Goal: Transaction & Acquisition: Purchase product/service

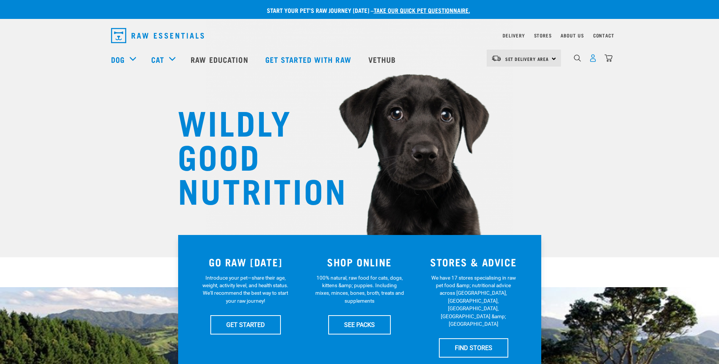
click at [592, 61] on img "dropdown navigation" at bounding box center [593, 58] width 8 height 8
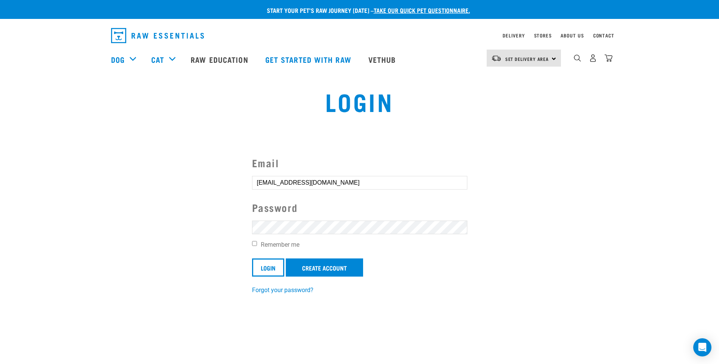
click at [255, 242] on input "Remember me" at bounding box center [254, 243] width 5 height 5
checkbox input "true"
click at [272, 265] on input "Login" at bounding box center [268, 268] width 32 height 18
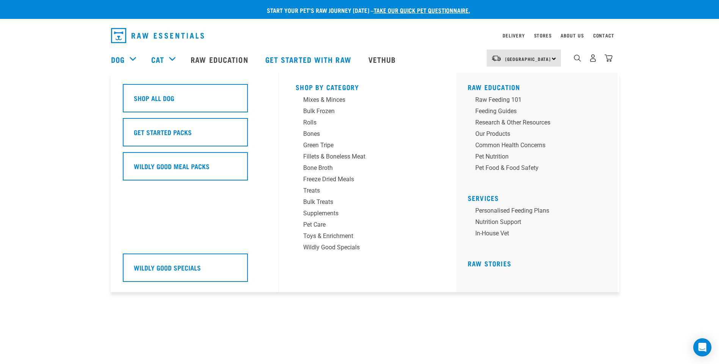
click at [131, 57] on div "Dog" at bounding box center [127, 59] width 33 height 30
click at [337, 100] on div "Mixes & Minces" at bounding box center [362, 99] width 118 height 9
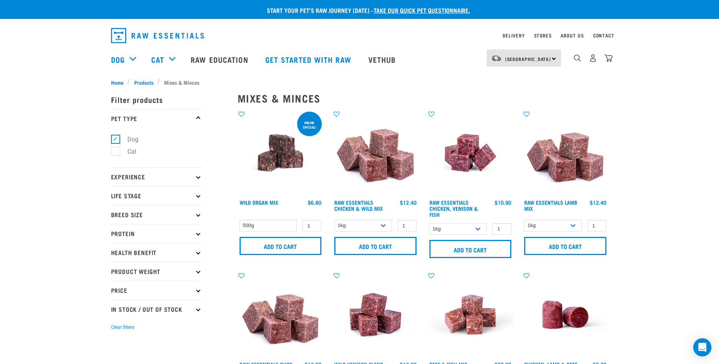
click at [291, 161] on img at bounding box center [280, 153] width 86 height 86
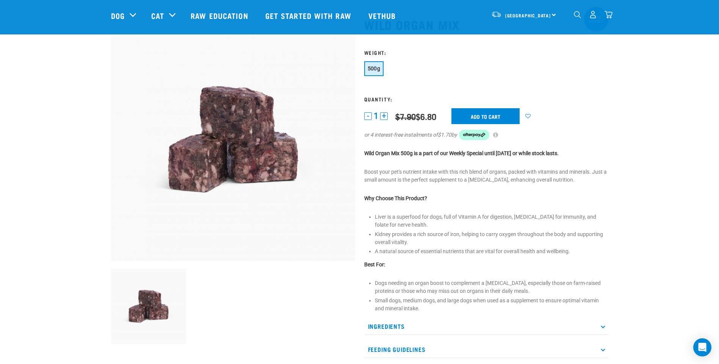
scroll to position [76, 0]
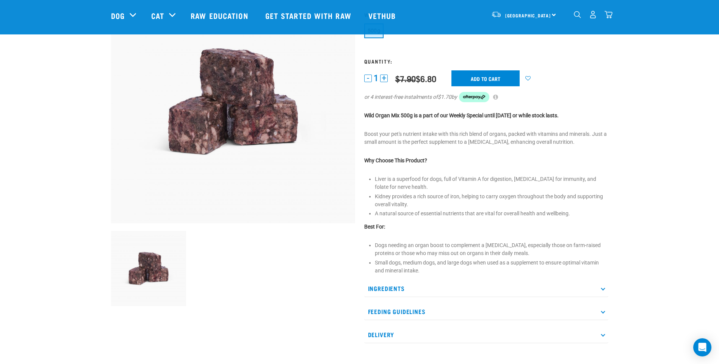
click at [604, 291] on p "Ingredients" at bounding box center [486, 288] width 244 height 17
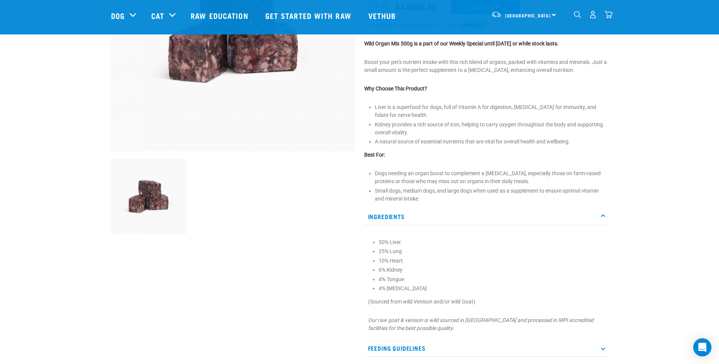
scroll to position [152, 0]
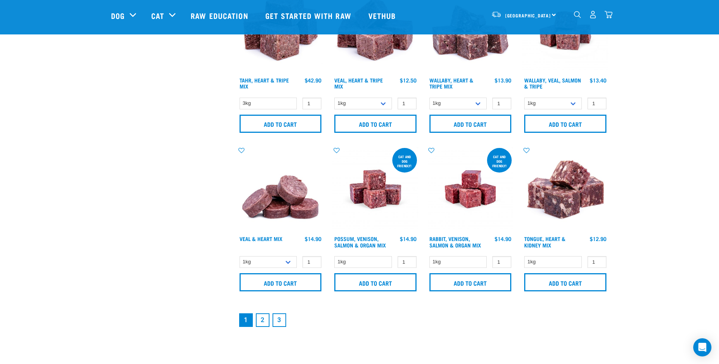
scroll to position [1023, 0]
click at [262, 317] on link "2" at bounding box center [263, 320] width 14 height 14
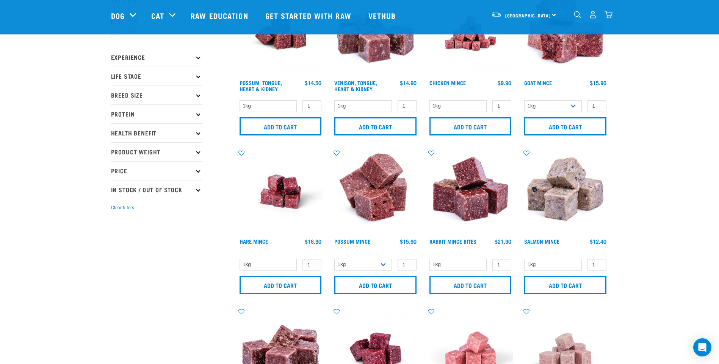
scroll to position [76, 0]
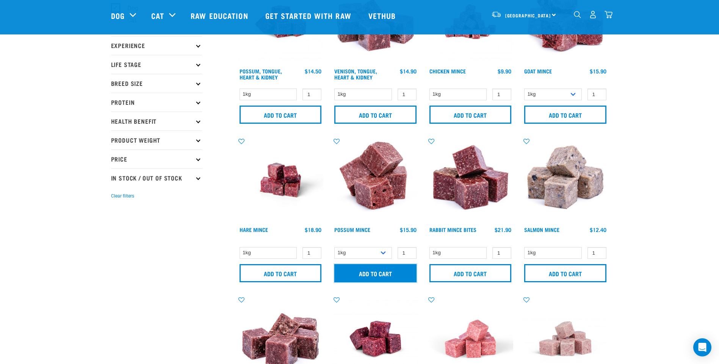
click at [393, 270] on input "Add to cart" at bounding box center [375, 273] width 82 height 18
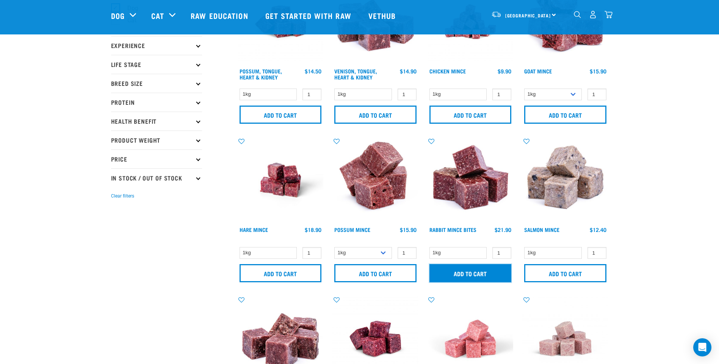
click at [460, 270] on input "Add to cart" at bounding box center [470, 273] width 82 height 18
click at [469, 273] on input "Add to cart" at bounding box center [470, 273] width 82 height 18
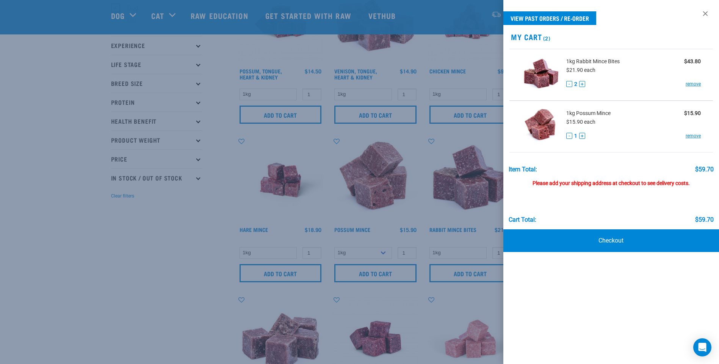
click at [421, 228] on div at bounding box center [359, 182] width 719 height 364
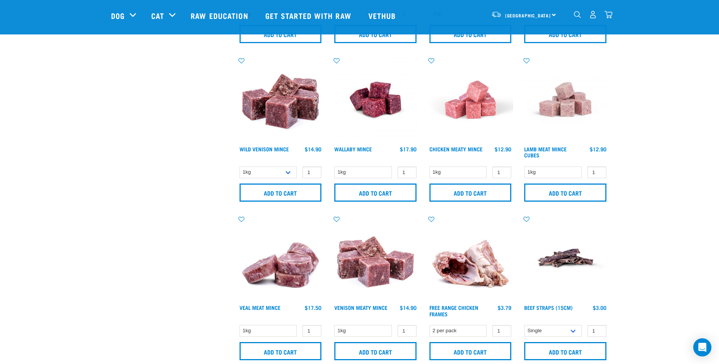
scroll to position [303, 0]
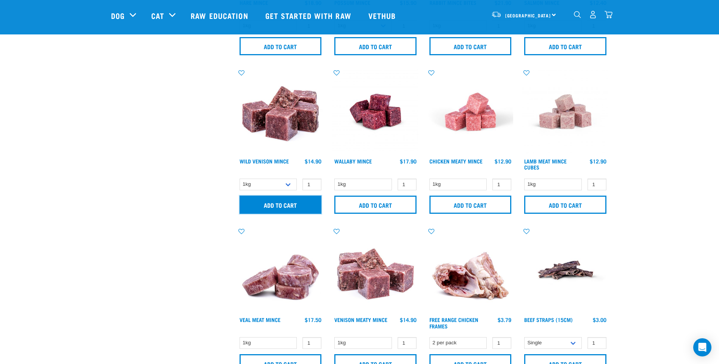
click at [289, 204] on input "Add to cart" at bounding box center [280, 205] width 82 height 18
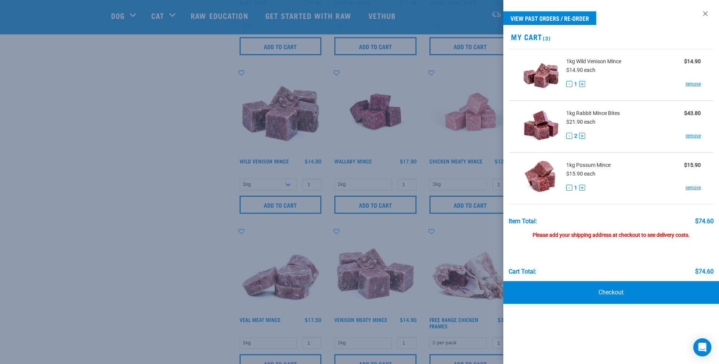
click at [187, 265] on div at bounding box center [359, 182] width 719 height 364
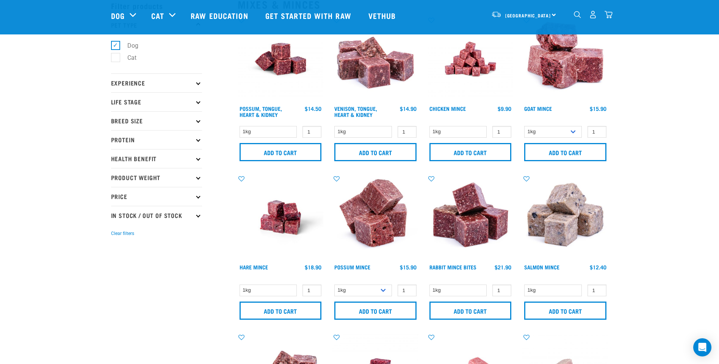
scroll to position [38, 0]
click at [569, 152] on input "Add to cart" at bounding box center [565, 153] width 82 height 18
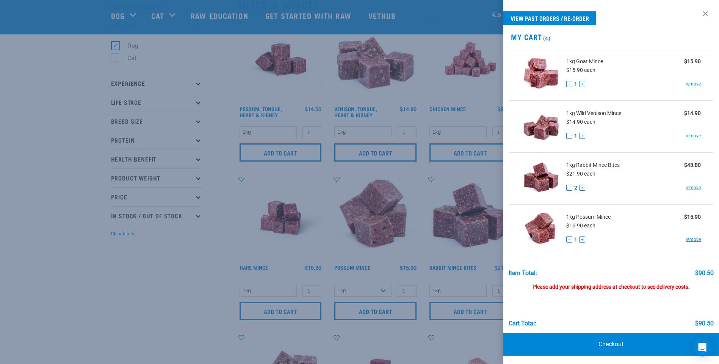
drag, startPoint x: 208, startPoint y: 293, endPoint x: 125, endPoint y: 40, distance: 266.3
click at [209, 293] on div at bounding box center [359, 182] width 719 height 364
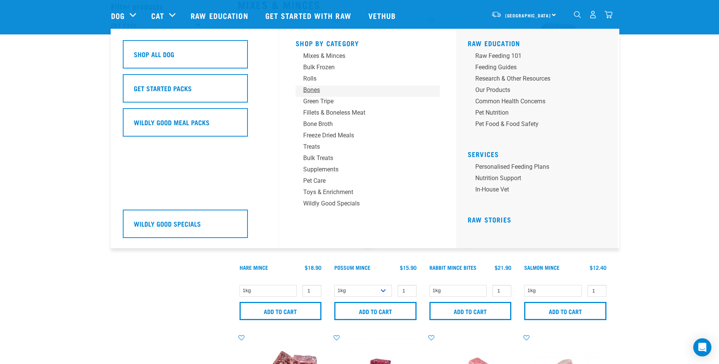
click at [312, 90] on div "Bones" at bounding box center [362, 90] width 118 height 9
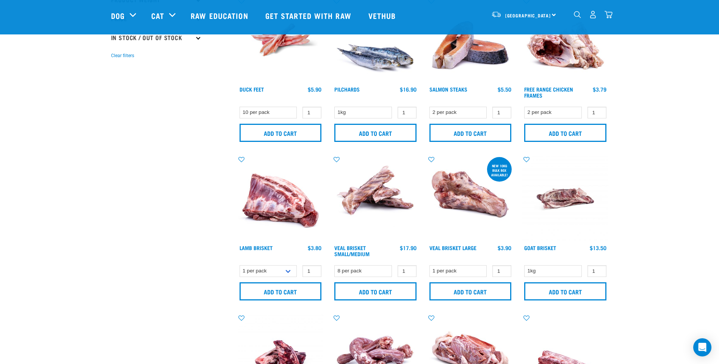
scroll to position [227, 0]
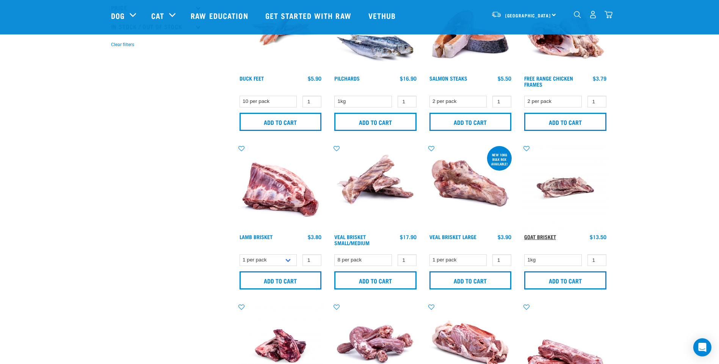
click at [544, 237] on link "Goat Brisket" at bounding box center [540, 237] width 32 height 3
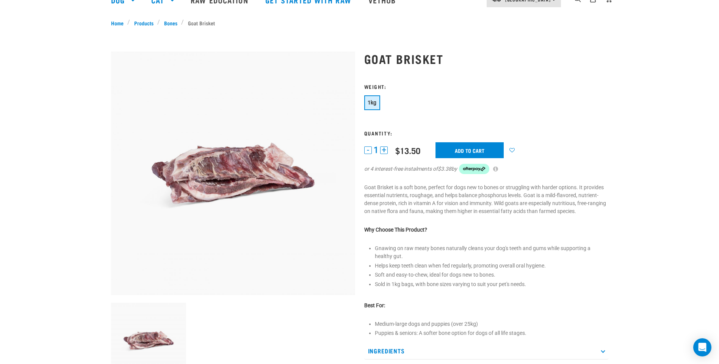
scroll to position [76, 0]
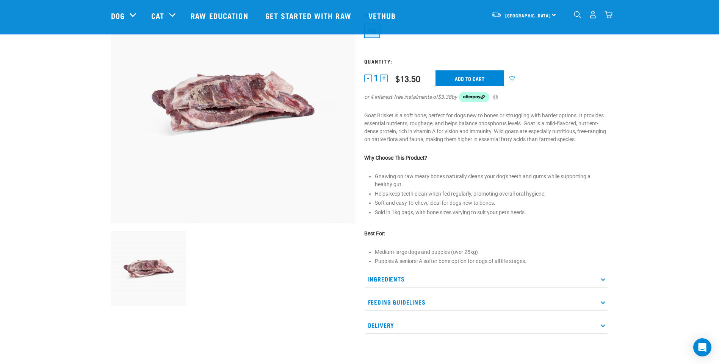
click at [604, 279] on icon at bounding box center [602, 279] width 4 height 4
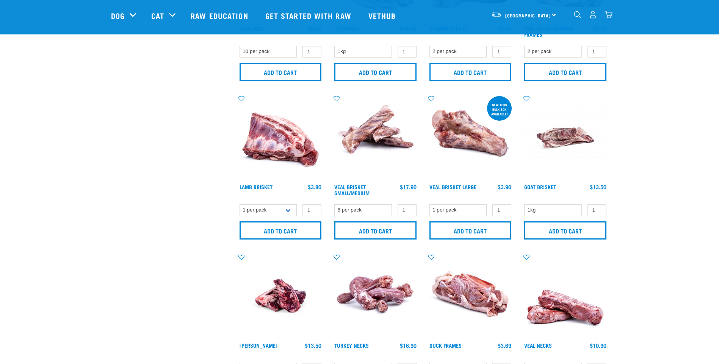
scroll to position [227, 0]
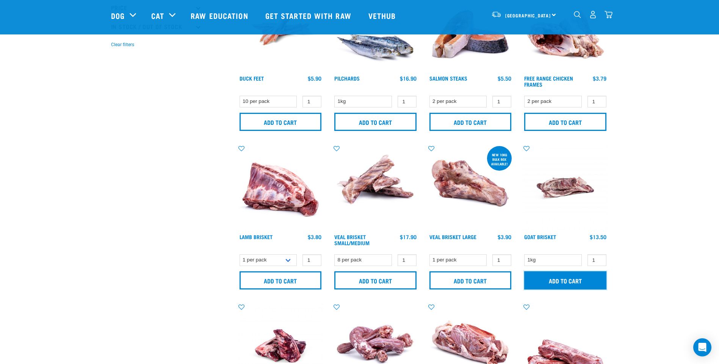
click at [562, 283] on input "Add to cart" at bounding box center [565, 281] width 82 height 18
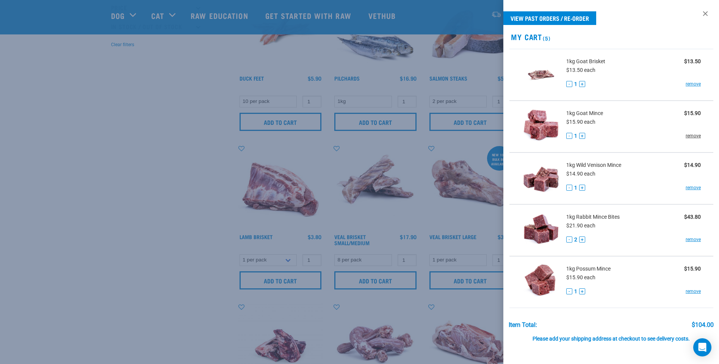
click at [689, 137] on link "remove" at bounding box center [692, 136] width 15 height 7
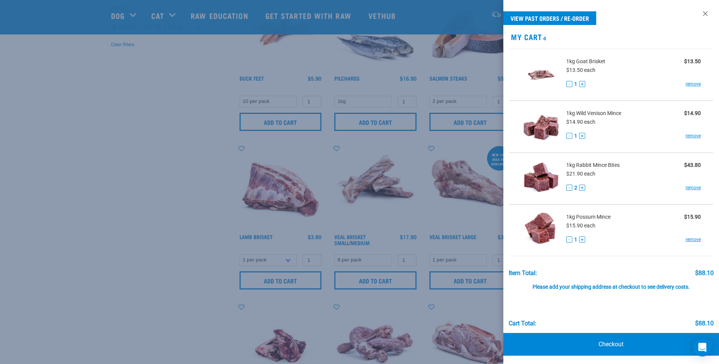
click at [35, 105] on div at bounding box center [359, 182] width 719 height 364
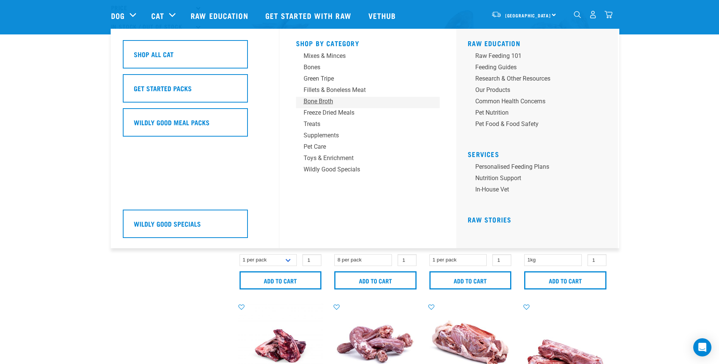
click at [318, 100] on div "Bone Broth" at bounding box center [362, 101] width 118 height 9
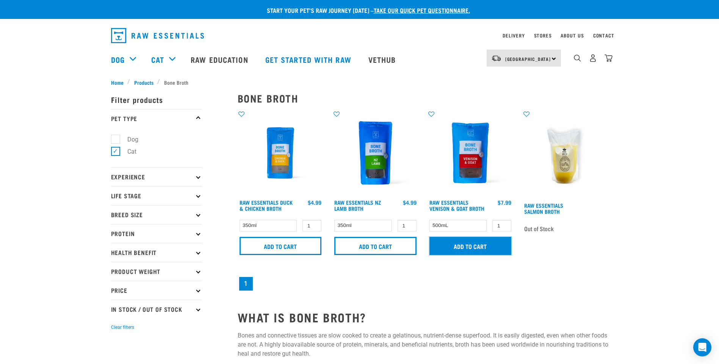
click at [470, 248] on input "Add to cart" at bounding box center [470, 246] width 82 height 18
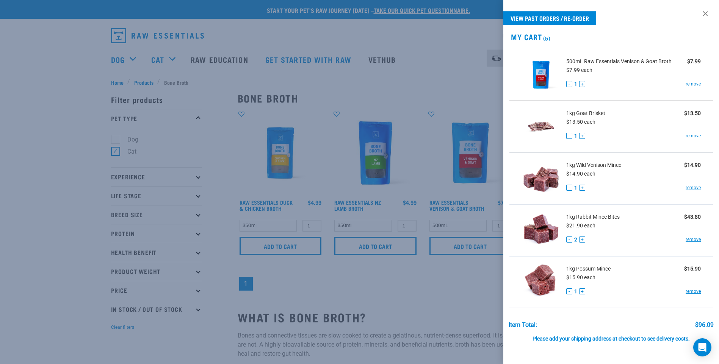
click at [127, 61] on div at bounding box center [359, 182] width 719 height 364
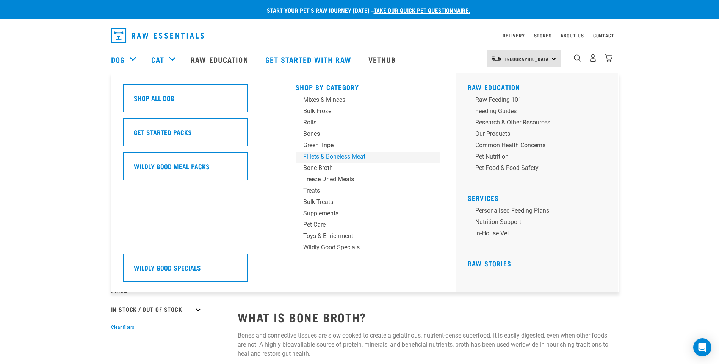
click at [318, 157] on div "Fillets & Boneless Meat" at bounding box center [362, 156] width 118 height 9
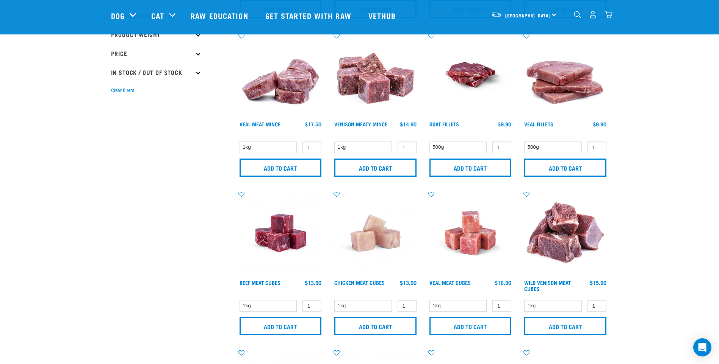
scroll to position [227, 0]
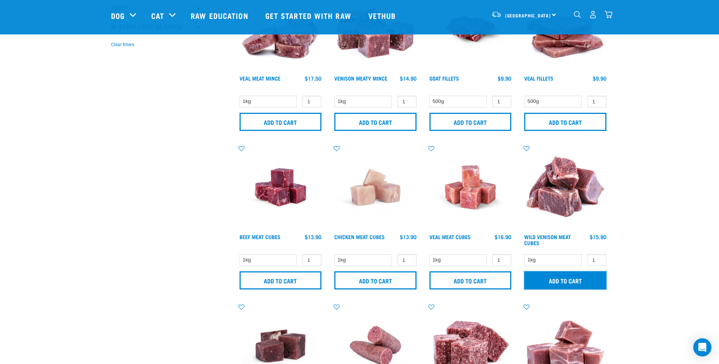
click at [578, 280] on input "Add to cart" at bounding box center [565, 281] width 82 height 18
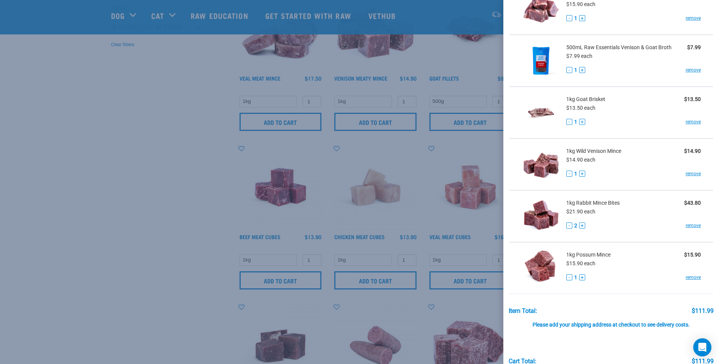
scroll to position [38, 0]
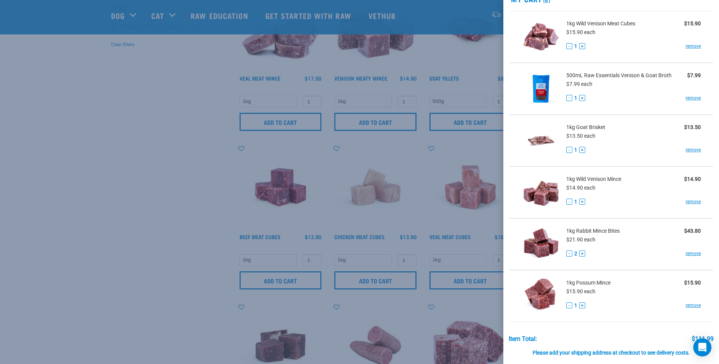
click at [173, 272] on div at bounding box center [359, 182] width 719 height 364
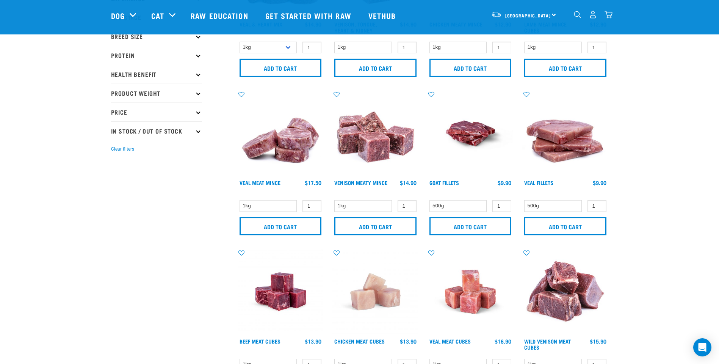
scroll to position [76, 0]
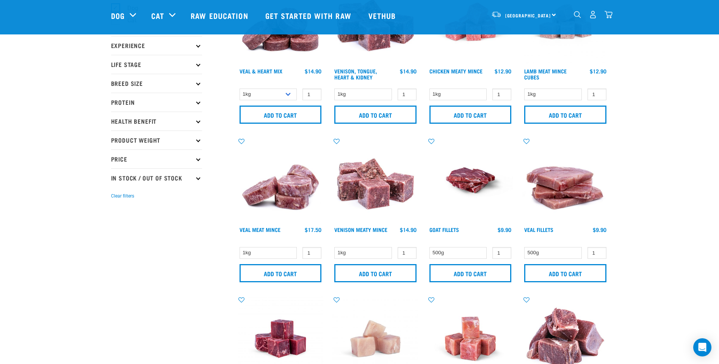
click at [467, 183] on img at bounding box center [470, 180] width 86 height 86
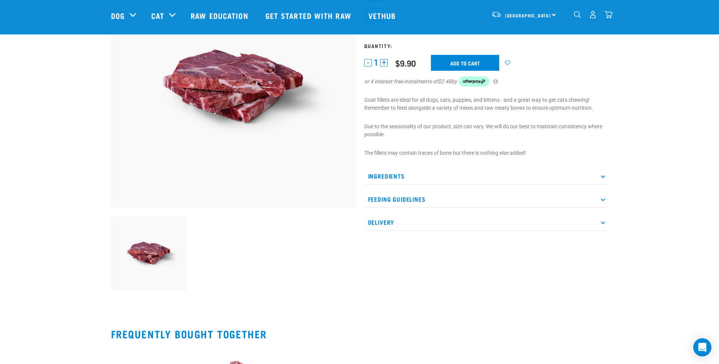
scroll to position [114, 0]
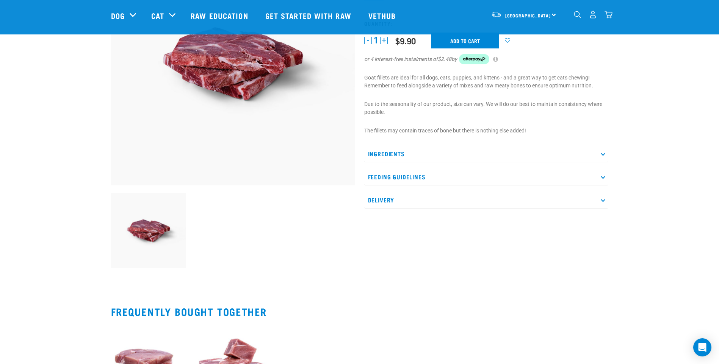
click at [602, 155] on icon at bounding box center [602, 154] width 4 height 4
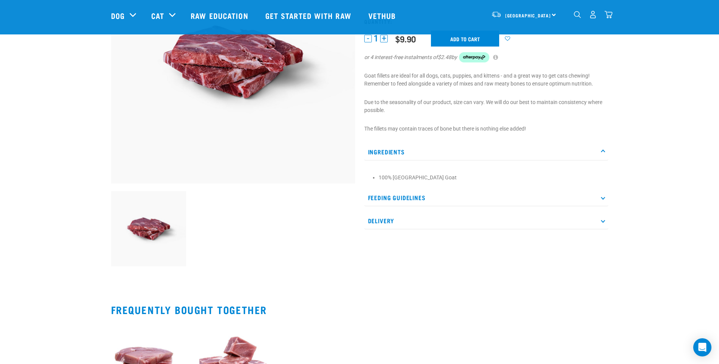
scroll to position [76, 0]
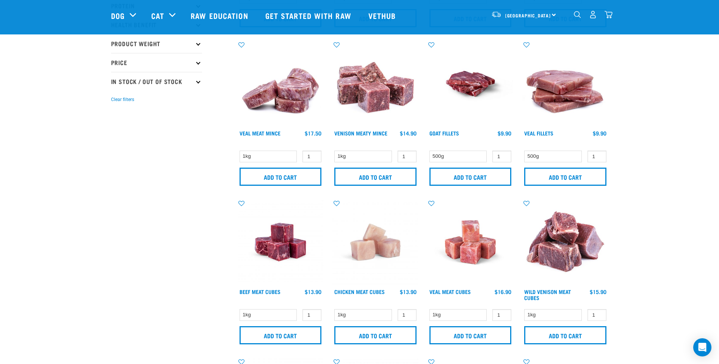
scroll to position [189, 0]
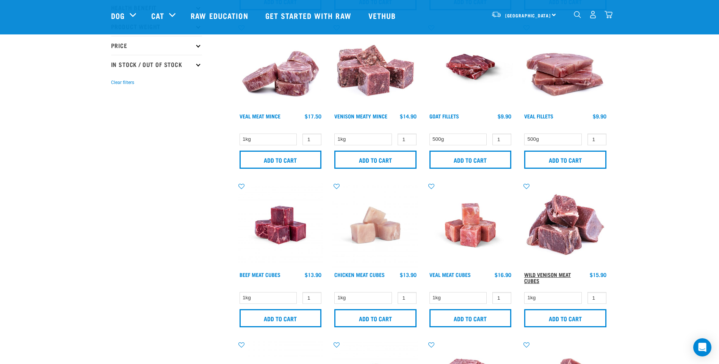
click at [550, 273] on link "Wild Venison Meat Cubes" at bounding box center [547, 277] width 47 height 9
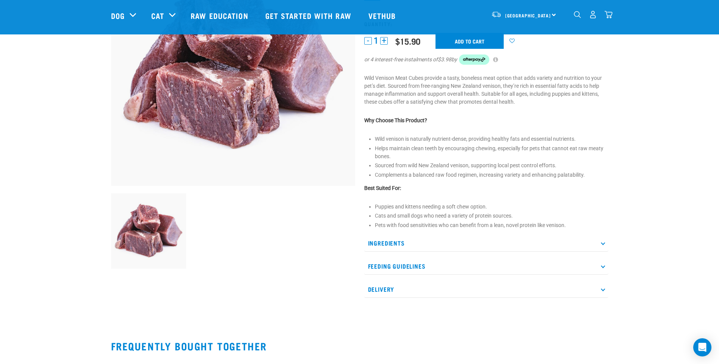
scroll to position [114, 0]
click at [603, 241] on icon at bounding box center [602, 243] width 4 height 4
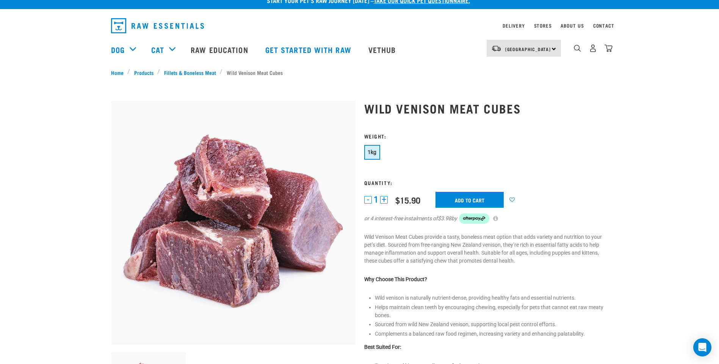
scroll to position [0, 0]
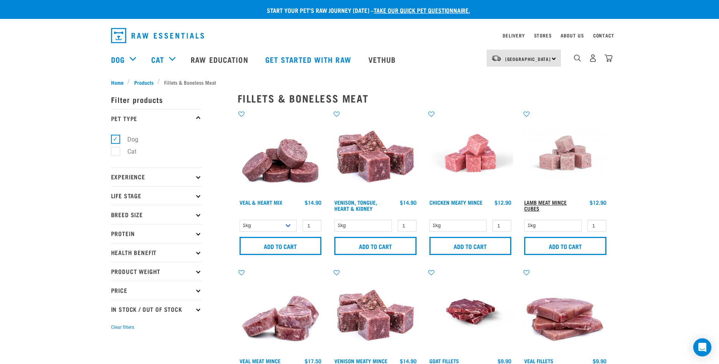
click at [559, 203] on link "Lamb Meat Mince Cubes" at bounding box center [545, 205] width 42 height 9
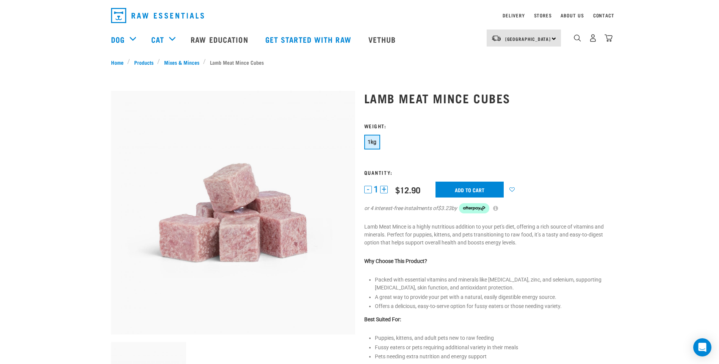
scroll to position [38, 0]
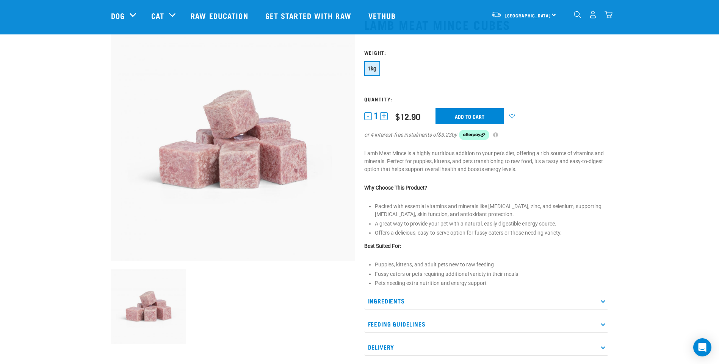
click at [601, 301] on icon at bounding box center [602, 301] width 4 height 4
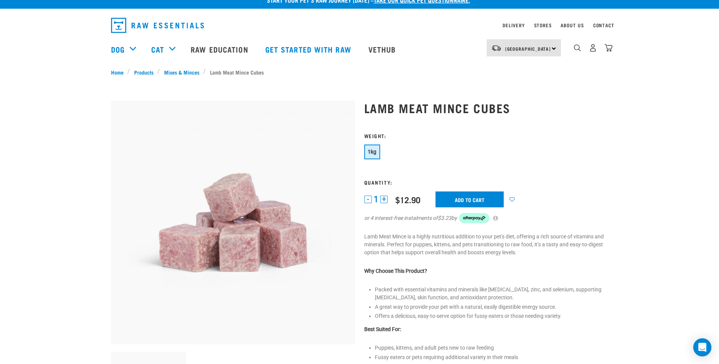
scroll to position [0, 0]
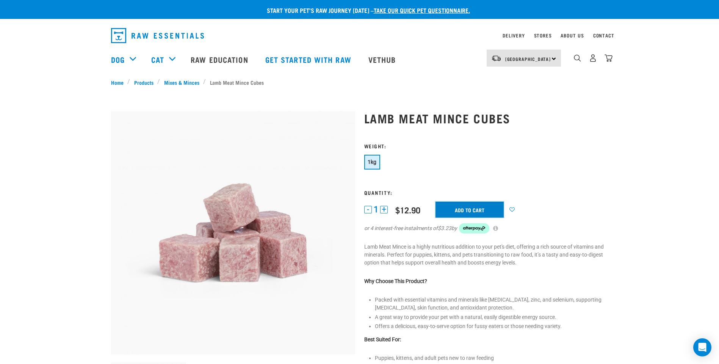
click at [462, 212] on input "Add to cart" at bounding box center [469, 210] width 68 height 16
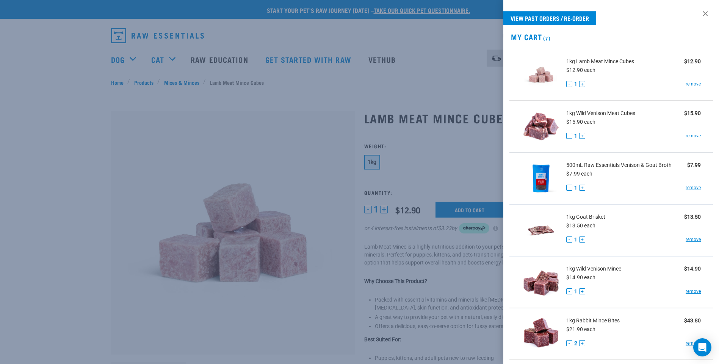
click at [121, 132] on div at bounding box center [359, 182] width 719 height 364
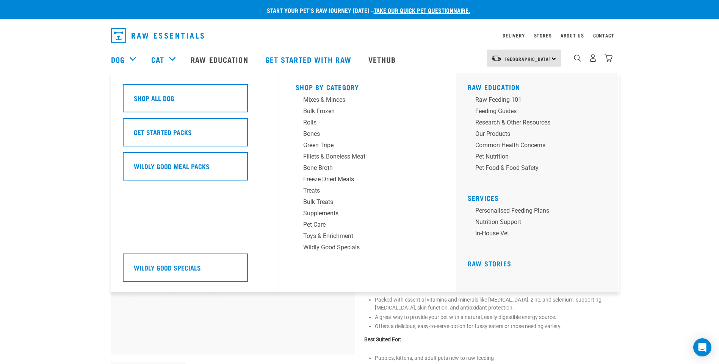
click at [127, 56] on div "Dog" at bounding box center [127, 59] width 33 height 30
click at [116, 65] on div "Dog" at bounding box center [127, 59] width 33 height 30
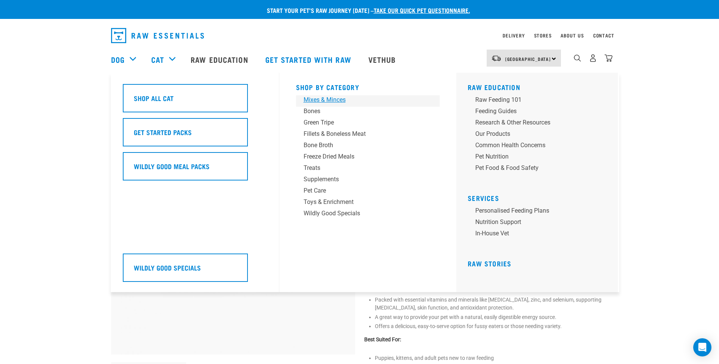
click at [317, 98] on div "Mixes & Minces" at bounding box center [362, 99] width 118 height 9
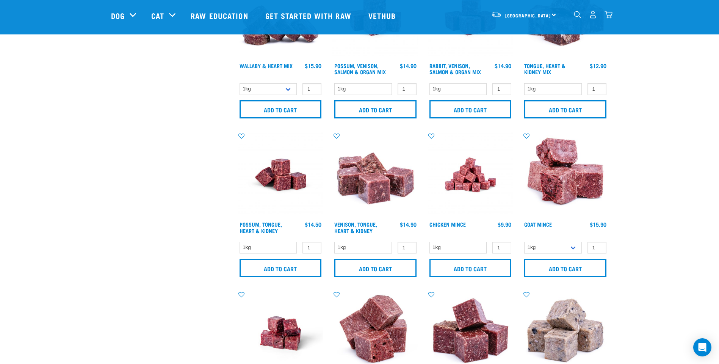
scroll to position [379, 0]
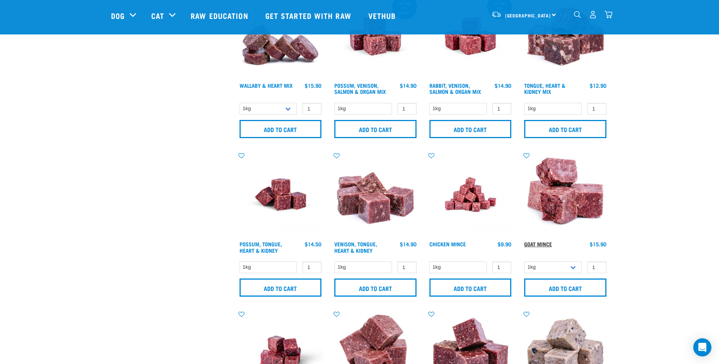
click at [541, 243] on link "Goat Mince" at bounding box center [538, 244] width 28 height 3
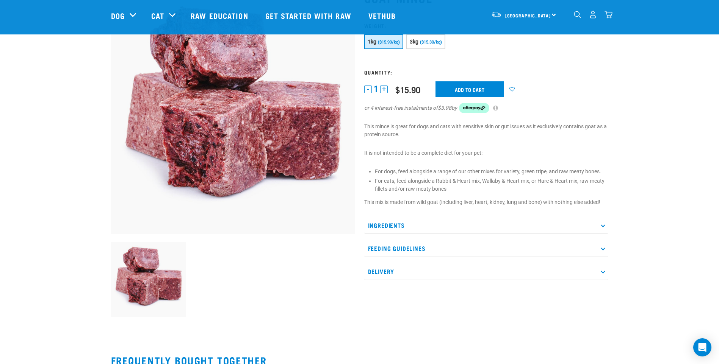
scroll to position [76, 0]
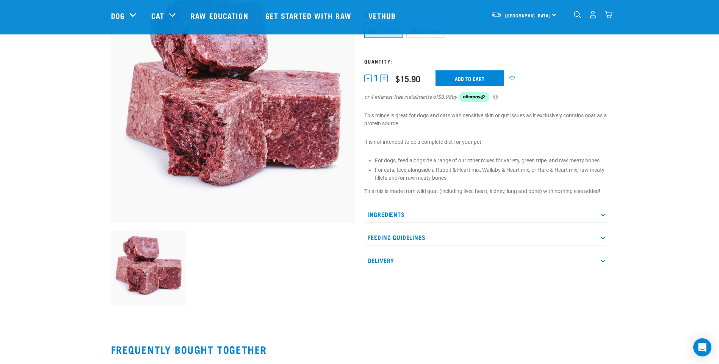
click at [602, 215] on icon at bounding box center [602, 214] width 4 height 4
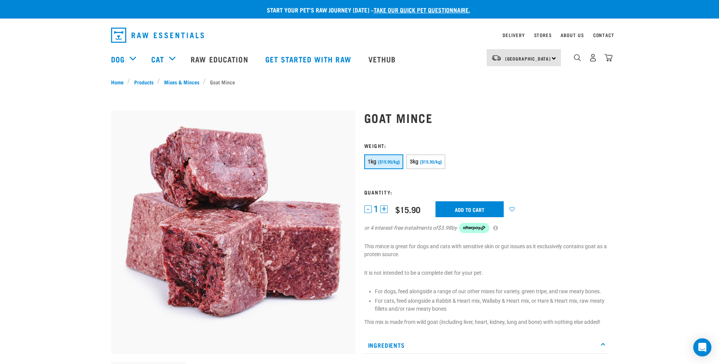
scroll to position [0, 0]
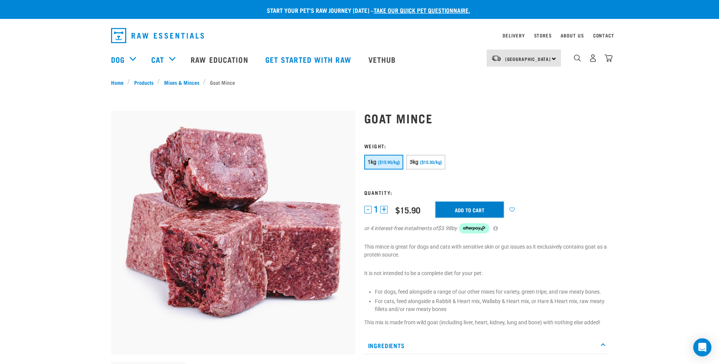
click at [476, 207] on input "Add to cart" at bounding box center [469, 210] width 68 height 16
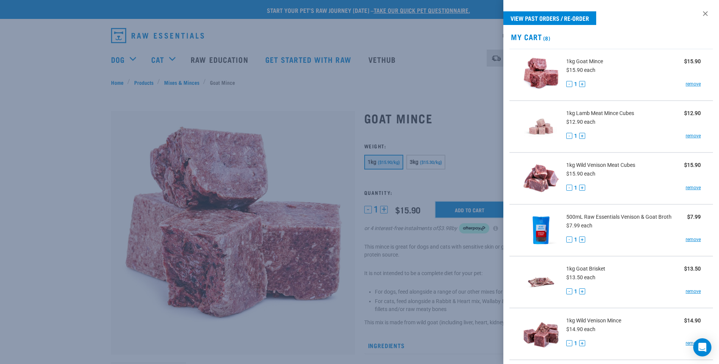
scroll to position [38, 0]
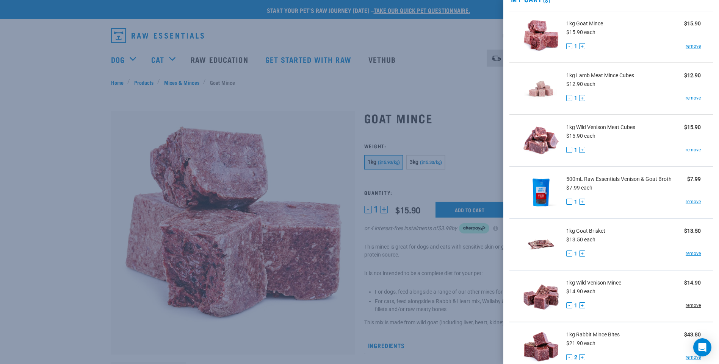
click at [686, 306] on link "remove" at bounding box center [692, 305] width 15 height 7
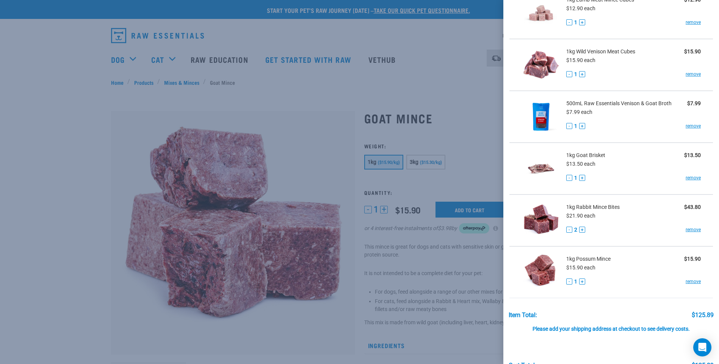
scroll to position [76, 0]
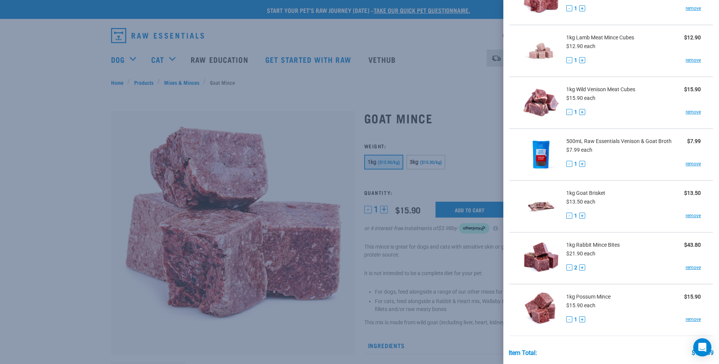
click at [569, 268] on button "-" at bounding box center [569, 268] width 6 height 6
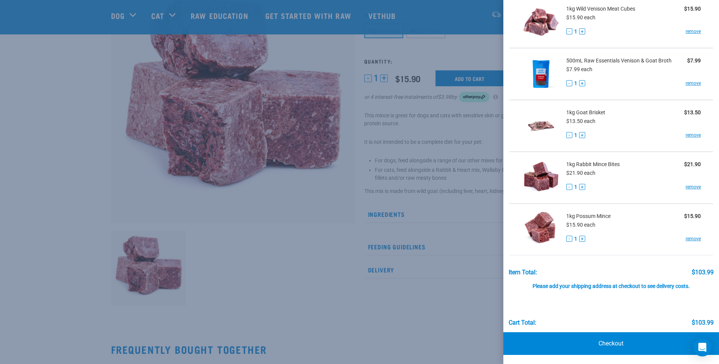
scroll to position [114, 0]
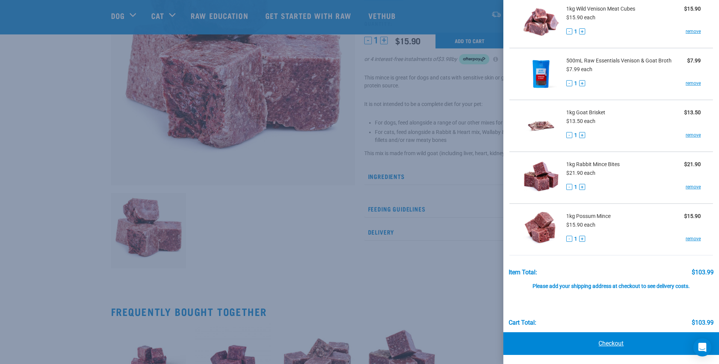
click at [601, 341] on link "Checkout" at bounding box center [611, 344] width 216 height 23
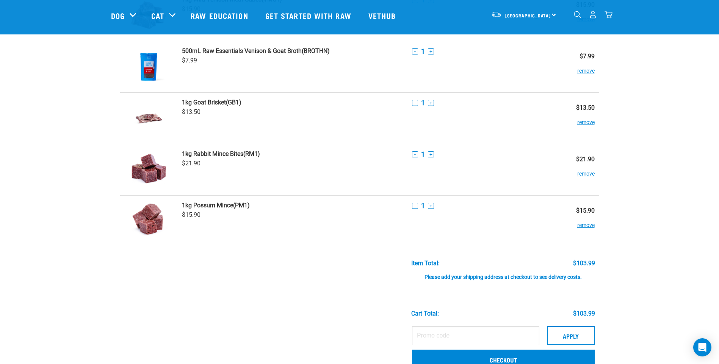
scroll to position [227, 0]
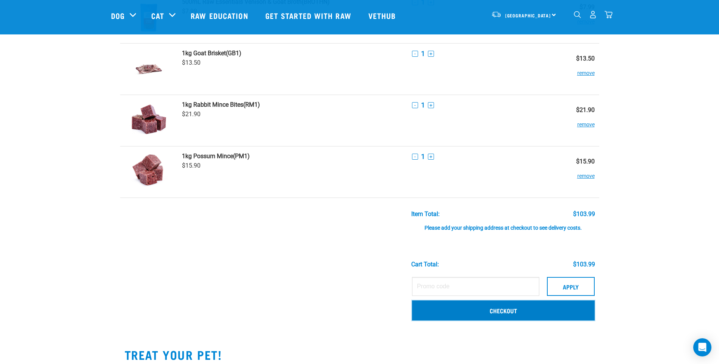
click at [538, 311] on link "Checkout" at bounding box center [503, 311] width 183 height 20
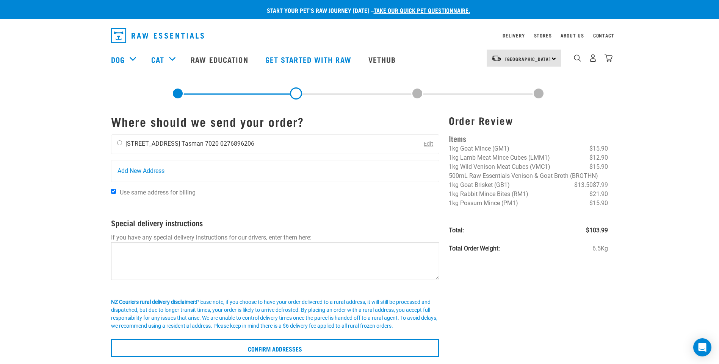
click at [119, 143] on input "radio" at bounding box center [119, 143] width 5 height 5
radio input "true"
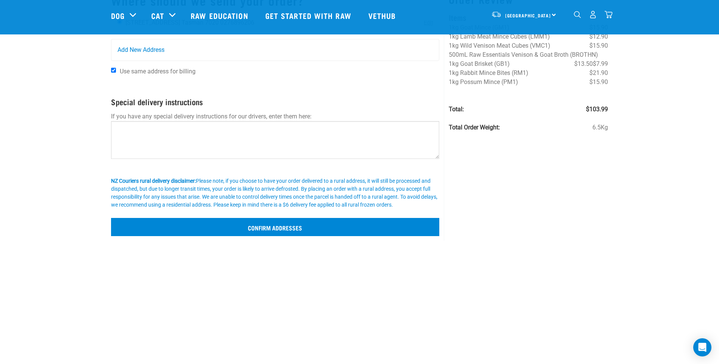
scroll to position [76, 0]
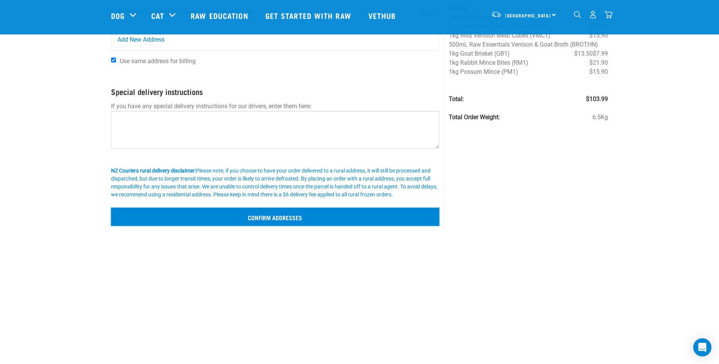
click at [328, 217] on input "Confirm addresses" at bounding box center [275, 217] width 328 height 18
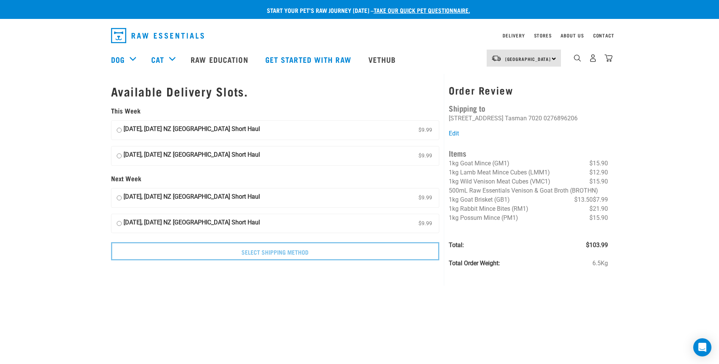
click at [118, 156] on input "17 October, Friday NZ Couriers South Island Short Haul $9.99" at bounding box center [119, 155] width 5 height 11
radio input "true"
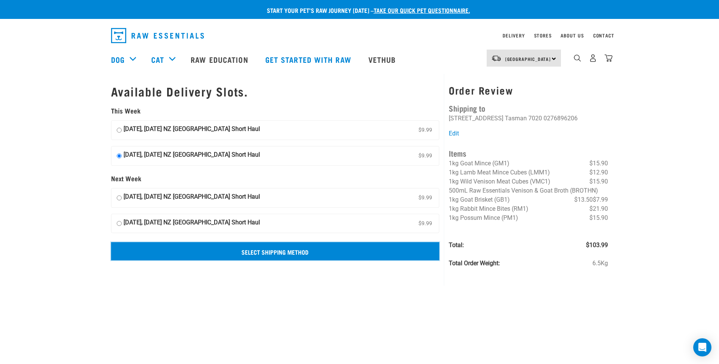
click at [277, 250] on input "Select Shipping Method" at bounding box center [275, 251] width 328 height 18
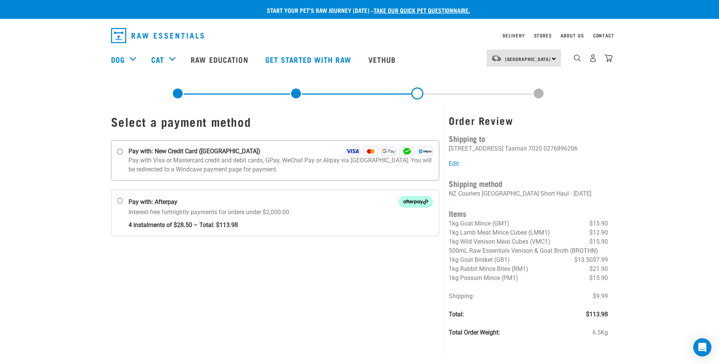
click at [118, 152] on input "Pay with: New Credit Card ([GEOGRAPHIC_DATA])" at bounding box center [120, 152] width 6 height 6
radio input "true"
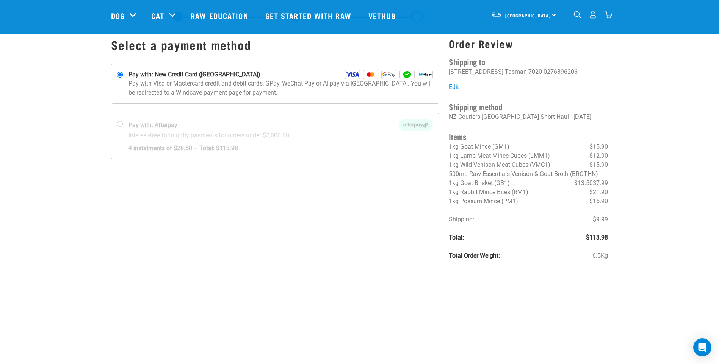
scroll to position [38, 0]
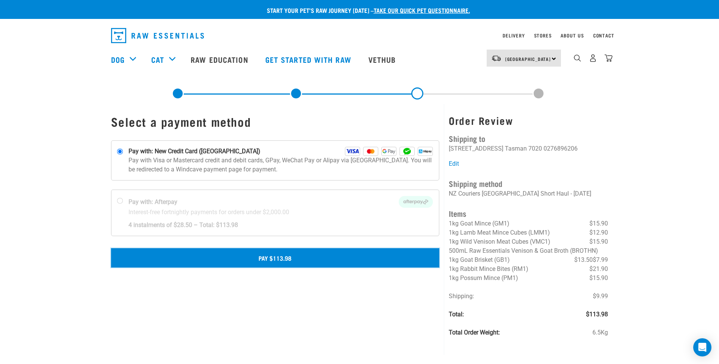
click at [284, 259] on button "Pay $113.98" at bounding box center [275, 257] width 328 height 19
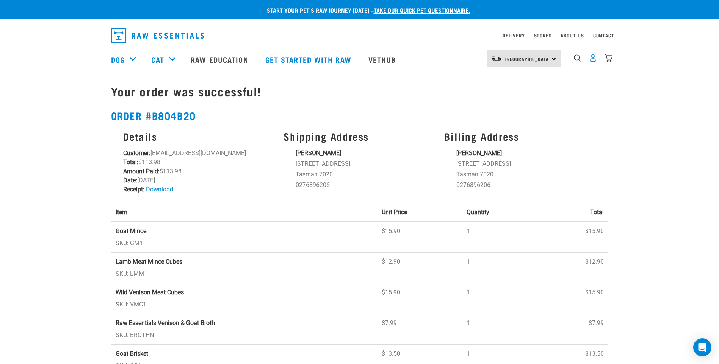
click at [590, 62] on img "dropdown navigation" at bounding box center [593, 58] width 8 height 8
